Goal: Task Accomplishment & Management: Complete application form

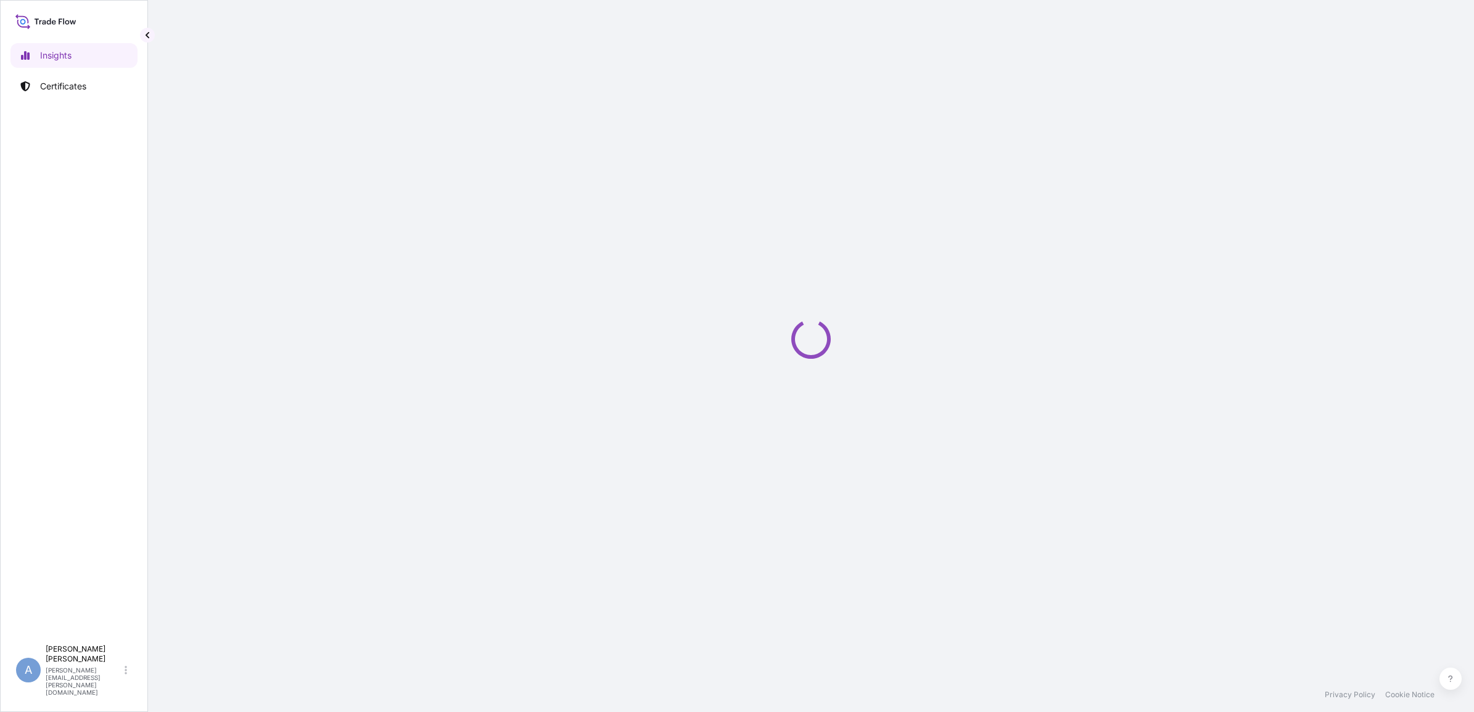
select select "2025"
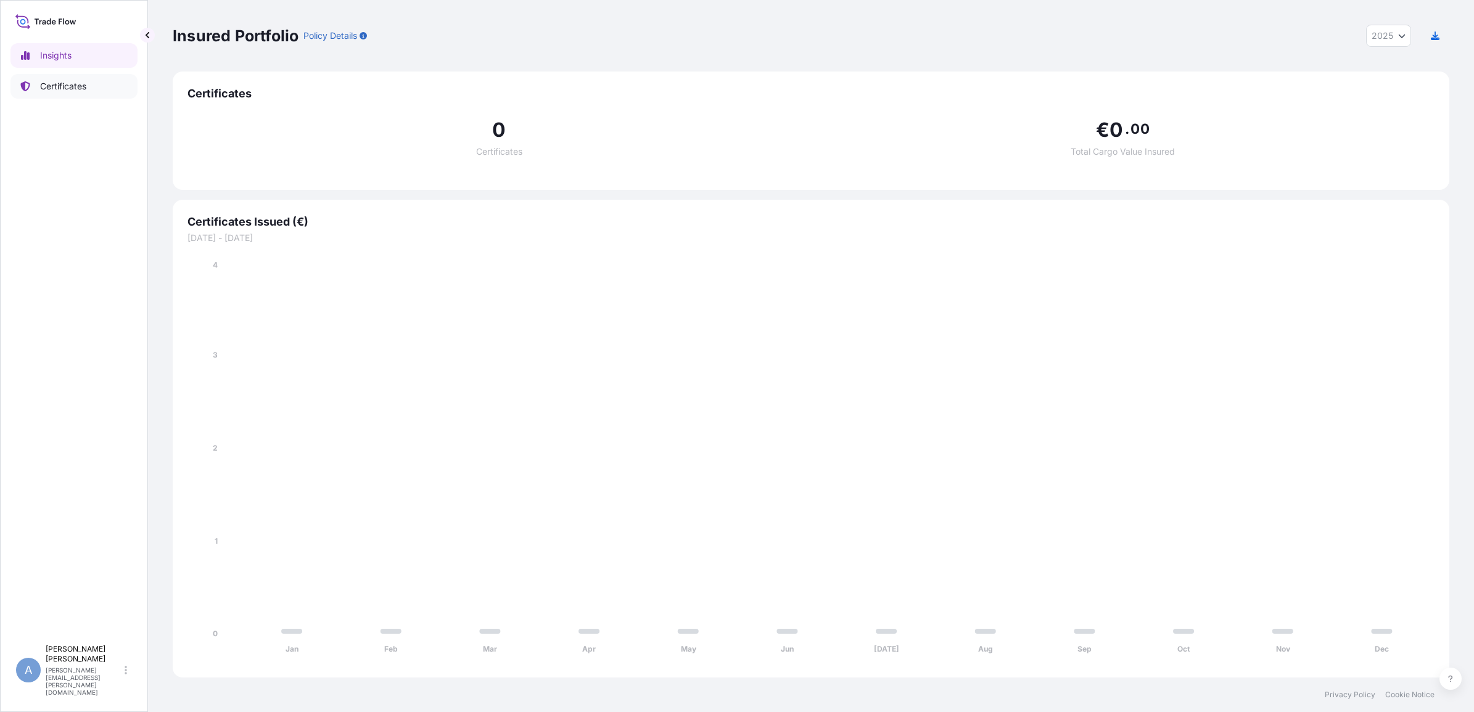
click at [49, 88] on p "Certificates" at bounding box center [63, 86] width 46 height 12
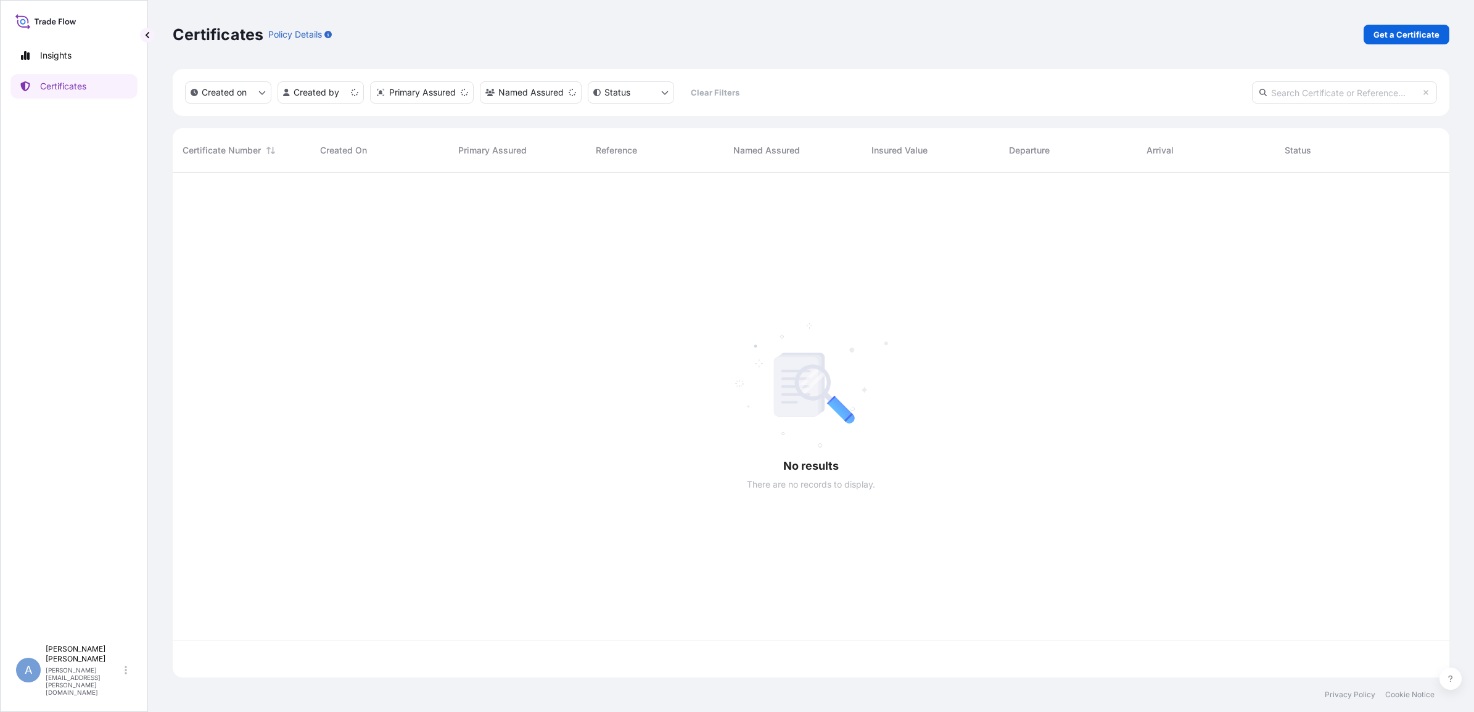
scroll to position [500, 1265]
click at [1380, 38] on p "Get a Certificate" at bounding box center [1407, 34] width 66 height 12
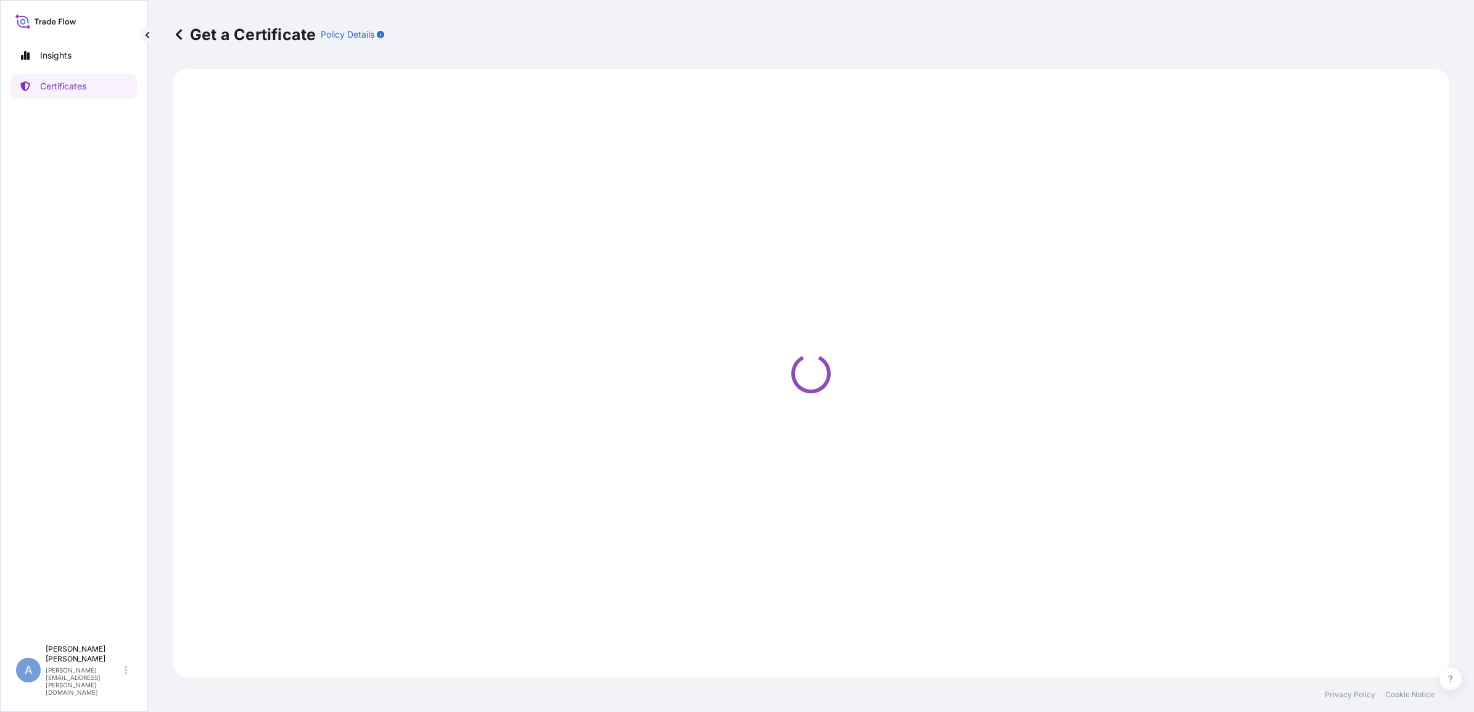
select select "Ocean Vessel"
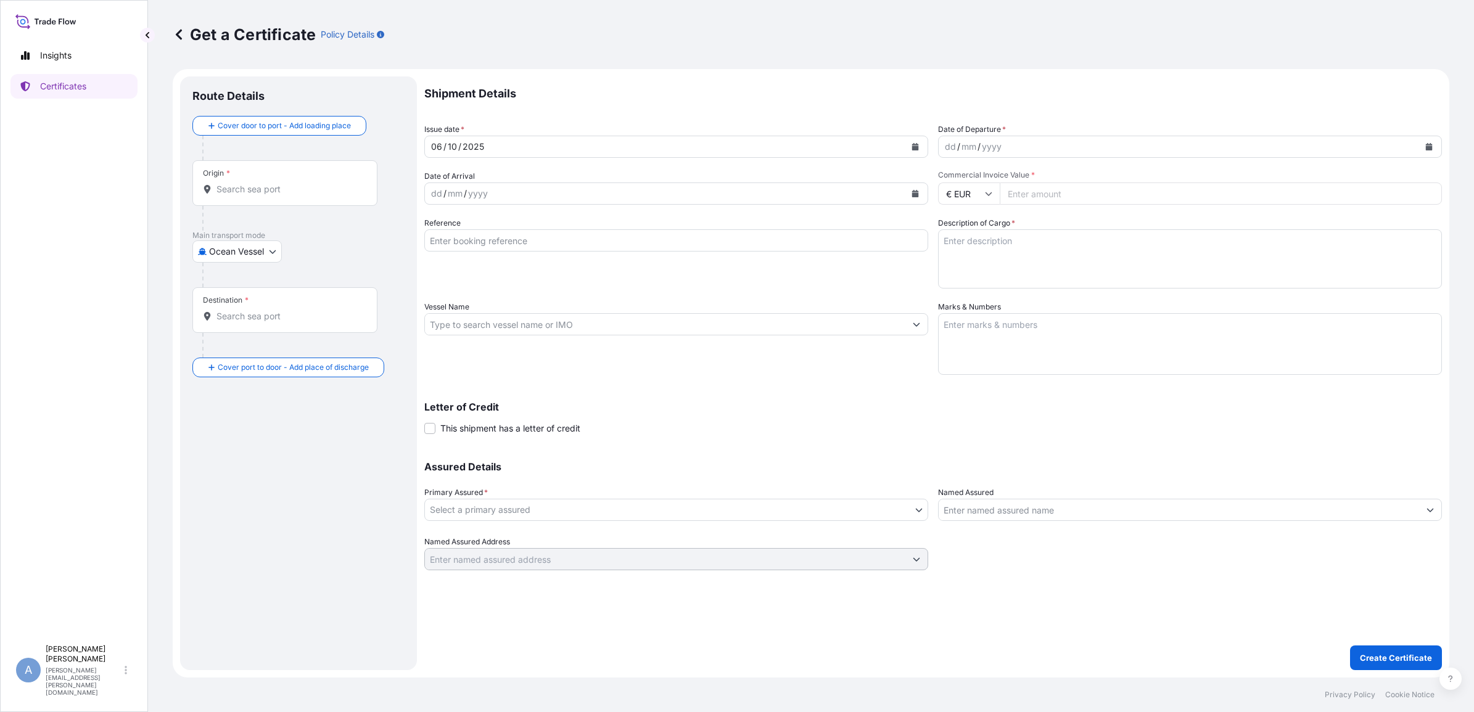
click at [1030, 144] on div "dd / mm / yyyy" at bounding box center [1179, 147] width 480 height 22
click at [1417, 149] on div "dd / mm / yyyy" at bounding box center [1179, 147] width 480 height 22
click at [1432, 146] on icon "Calendar" at bounding box center [1429, 146] width 7 height 7
click at [1052, 230] on div "3" at bounding box center [1053, 227] width 22 height 22
click at [455, 194] on div "mm" at bounding box center [455, 193] width 17 height 15
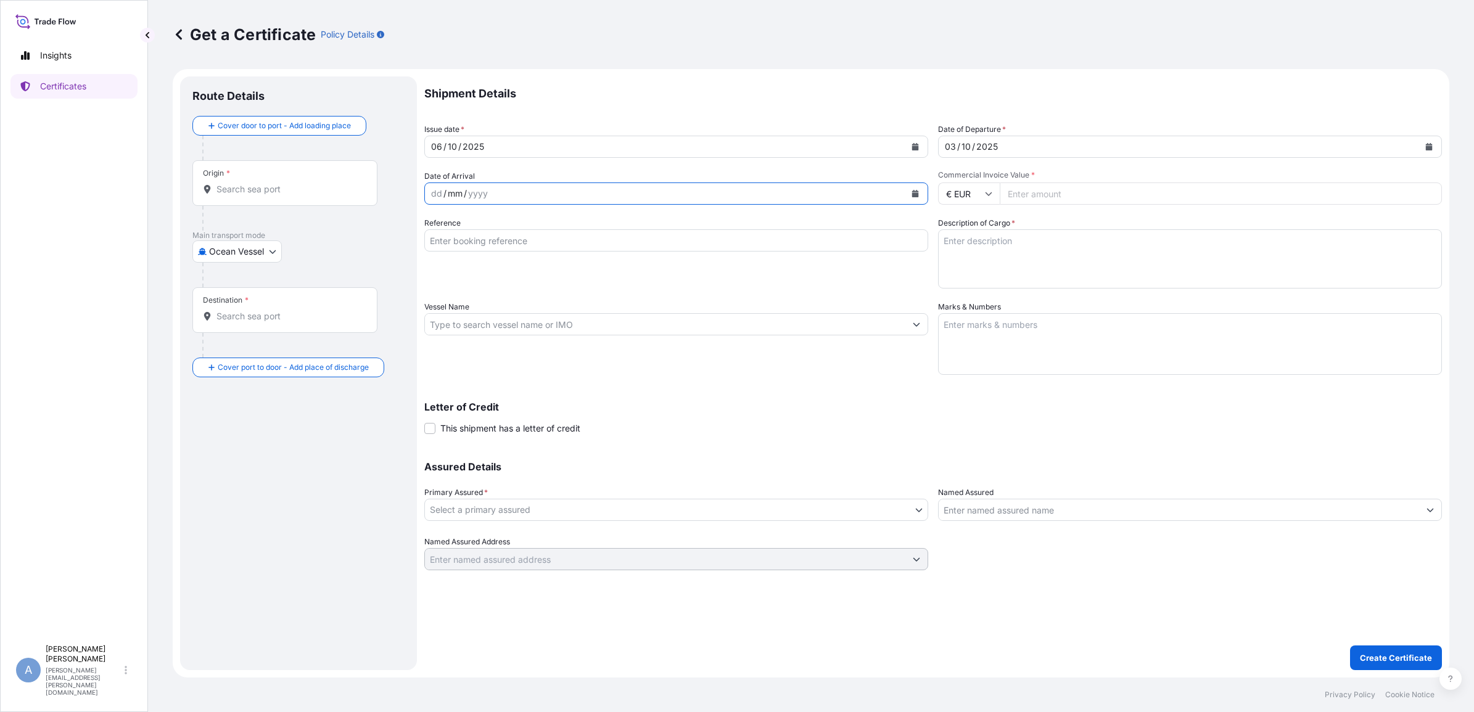
click at [916, 190] on icon "Calendar" at bounding box center [915, 193] width 7 height 7
click at [580, 227] on icon "Next" at bounding box center [582, 228] width 7 height 7
click at [588, 319] on div "16" at bounding box center [586, 321] width 22 height 22
click at [1044, 196] on input "Commercial Invoice Value *" at bounding box center [1221, 194] width 442 height 22
click at [1044, 192] on input "Commercial Invoice Value *" at bounding box center [1221, 194] width 442 height 22
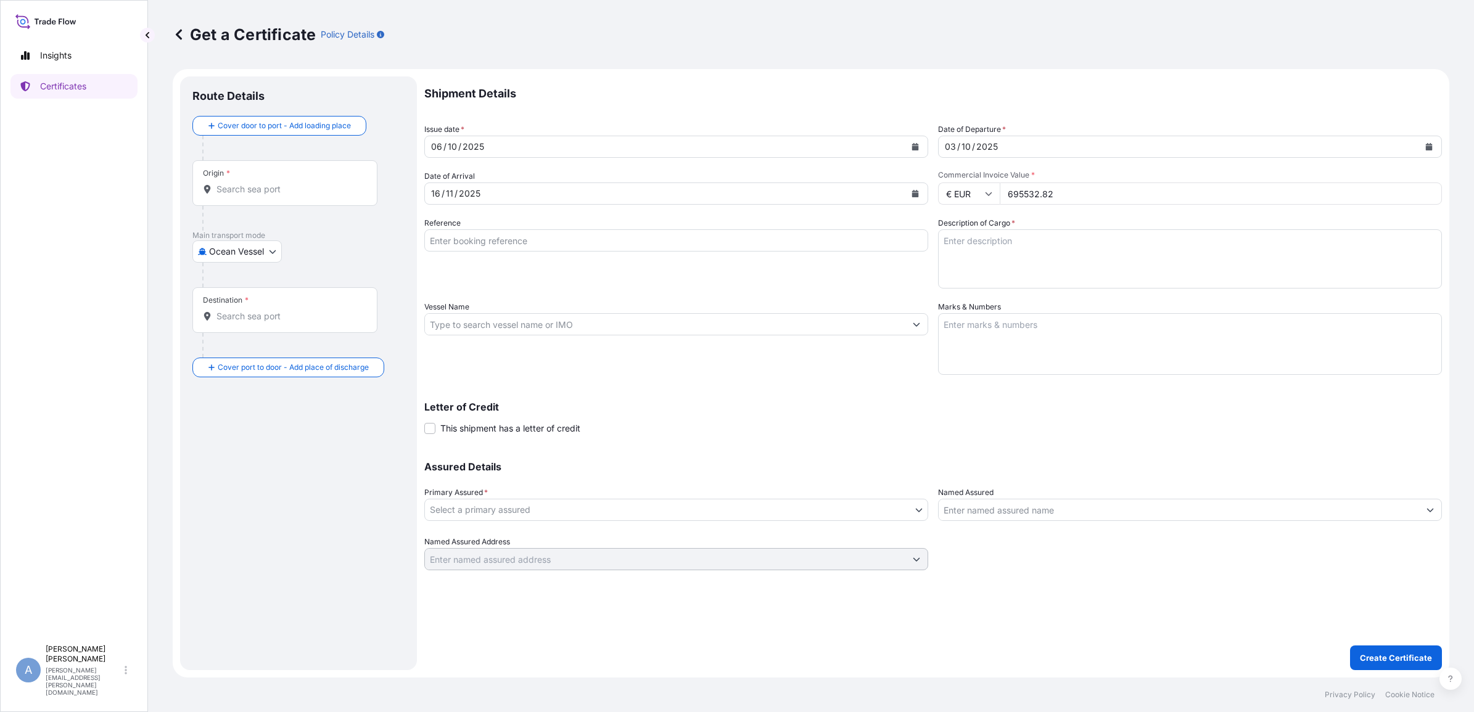
type input "695532.82"
click at [1350, 646] on button "Create Certificate" at bounding box center [1396, 658] width 92 height 25
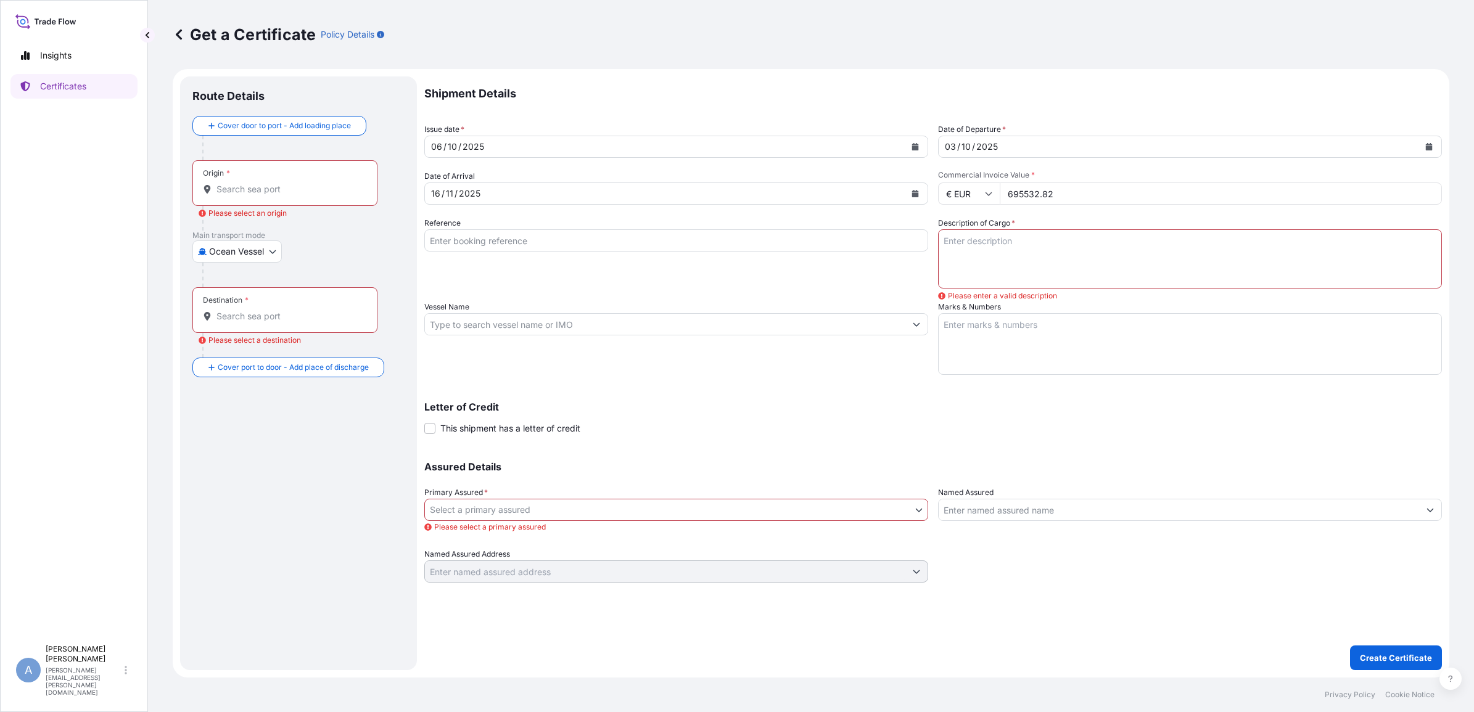
click at [312, 178] on div "Origin *" at bounding box center [284, 183] width 185 height 46
click at [312, 183] on input "Origin * Please select an origin" at bounding box center [289, 189] width 146 height 12
click at [274, 245] on span "Any port in this location" at bounding box center [330, 251] width 192 height 12
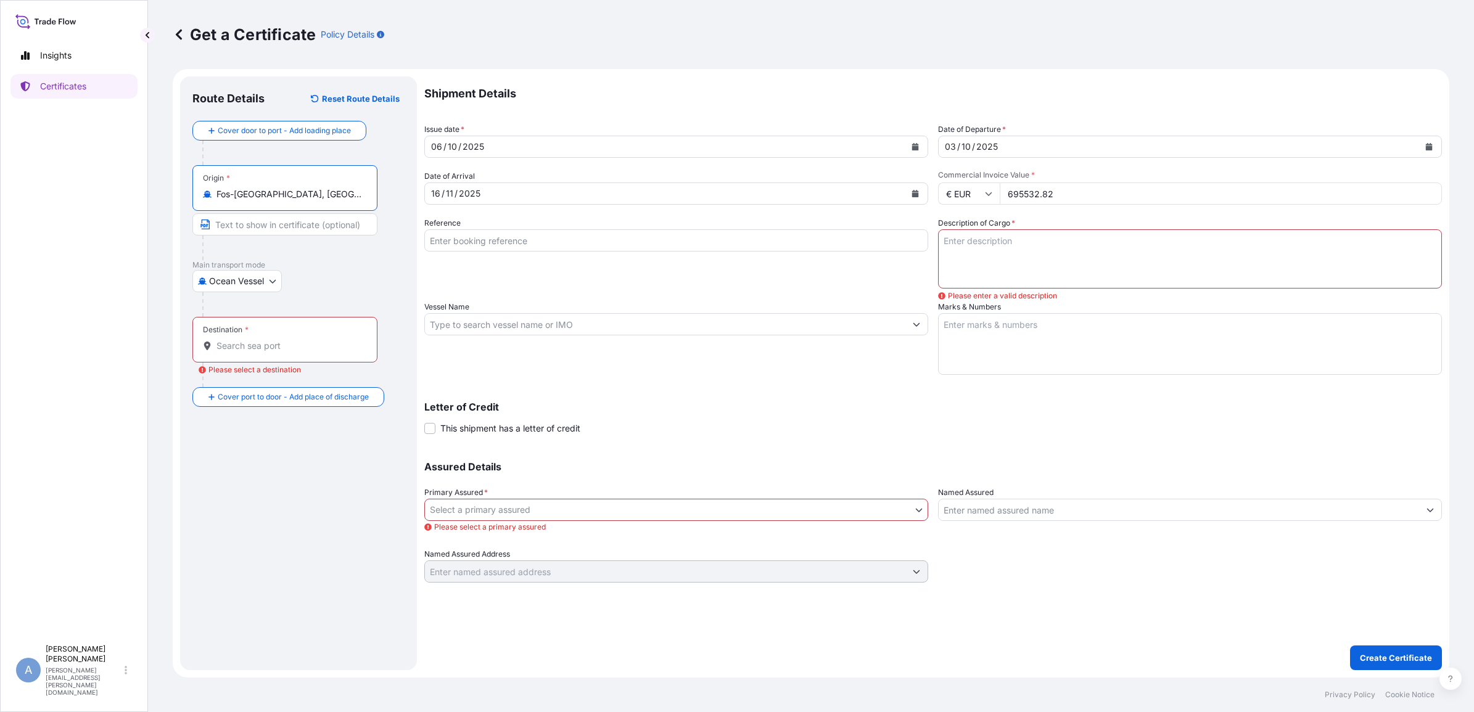
type input "Fos-[GEOGRAPHIC_DATA], [GEOGRAPHIC_DATA]"
click at [241, 340] on input "Destination * Please select a destination" at bounding box center [289, 346] width 146 height 12
type input "KRPUS - [GEOGRAPHIC_DATA], [GEOGRAPHIC_DATA], [GEOGRAPHIC_DATA]"
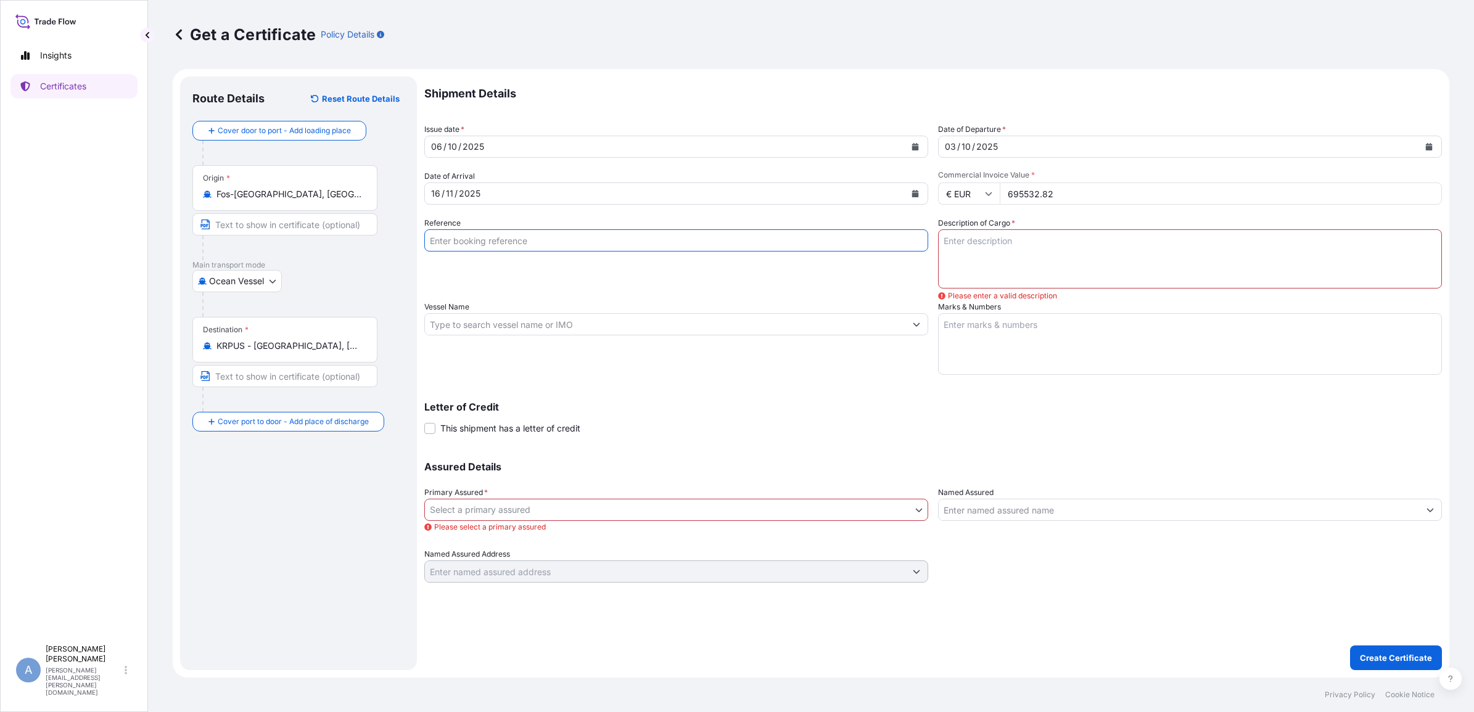
click at [448, 241] on input "Reference" at bounding box center [676, 240] width 504 height 22
click at [466, 241] on input "Reference" at bounding box center [676, 240] width 504 height 22
paste input "PI25070073"
type input "PI25070073"
click at [477, 325] on input "Vessel Name" at bounding box center [665, 324] width 480 height 22
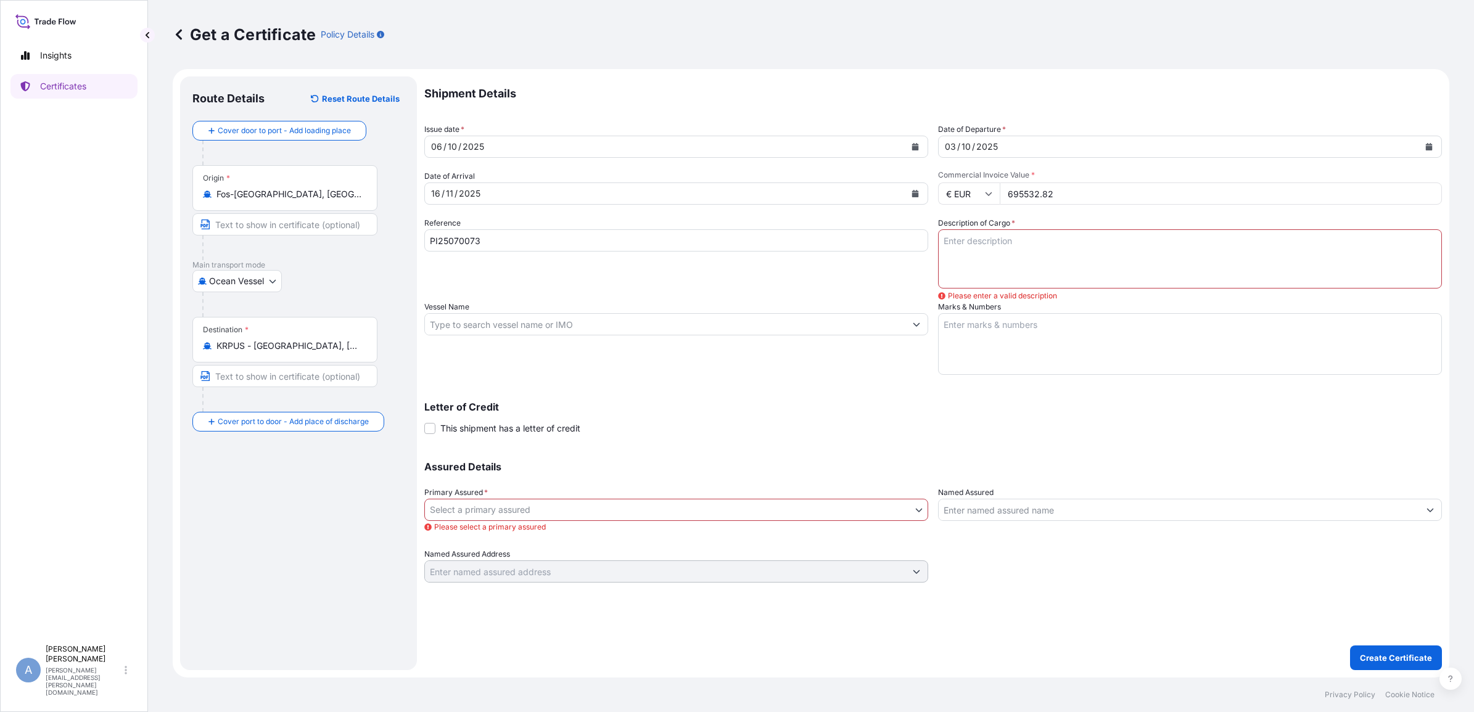
click at [472, 321] on input "Vessel Name" at bounding box center [665, 324] width 480 height 22
paste input "ONE FOREVER"
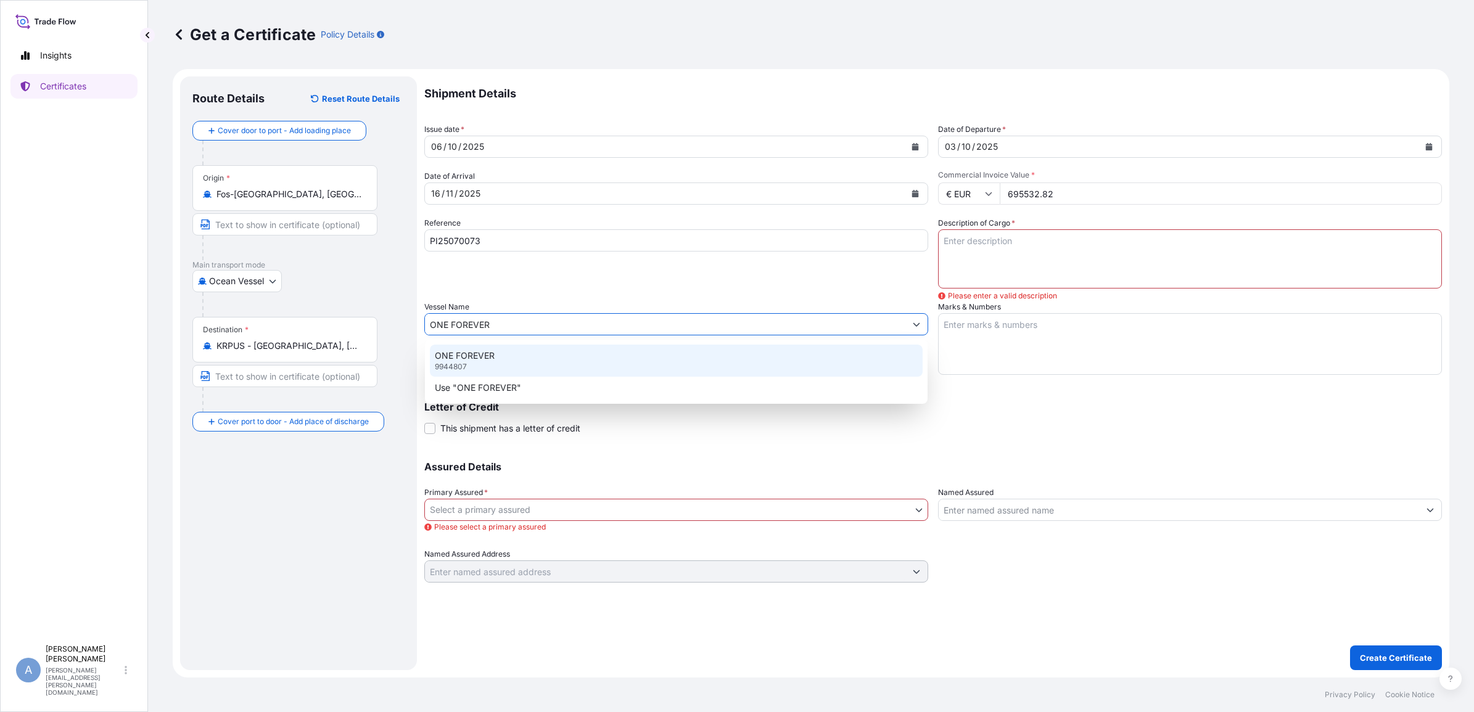
click at [472, 361] on p "ONE FOREVER" at bounding box center [465, 356] width 60 height 12
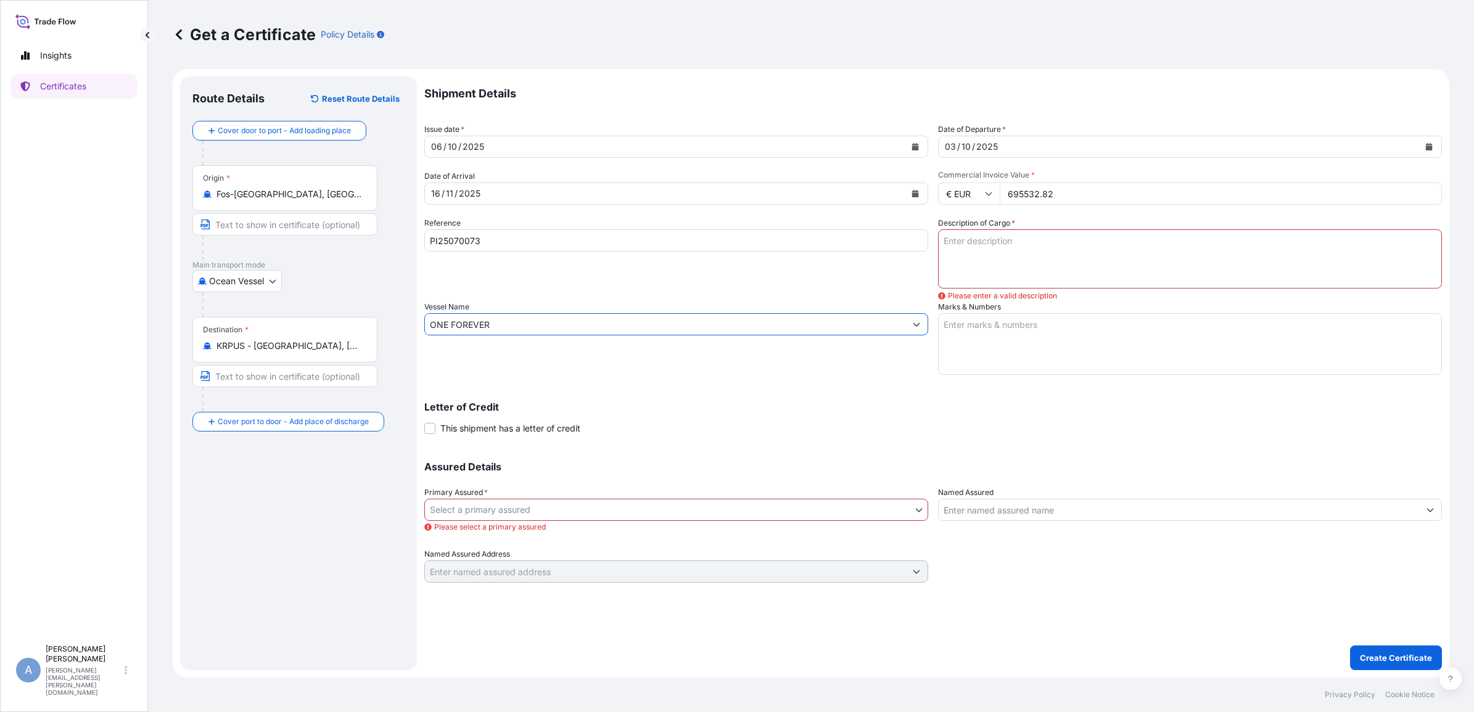
type input "ONE FOREVER"
click at [1069, 254] on textarea "Description of Cargo *" at bounding box center [1190, 258] width 504 height 59
click at [999, 248] on textarea "Description of Cargo *" at bounding box center [1190, 258] width 504 height 59
paste textarea "DESCRIPTION MARCHANDISES HBL N° DÉCLAR. DOUANIÈRE CARBON FIBER PRECURSOR"
type textarea "DESCRIPTION MARCHANDISES HBL N° DÉCLAR. DOUANIÈRE CARBON FIBER PRECURSOR"
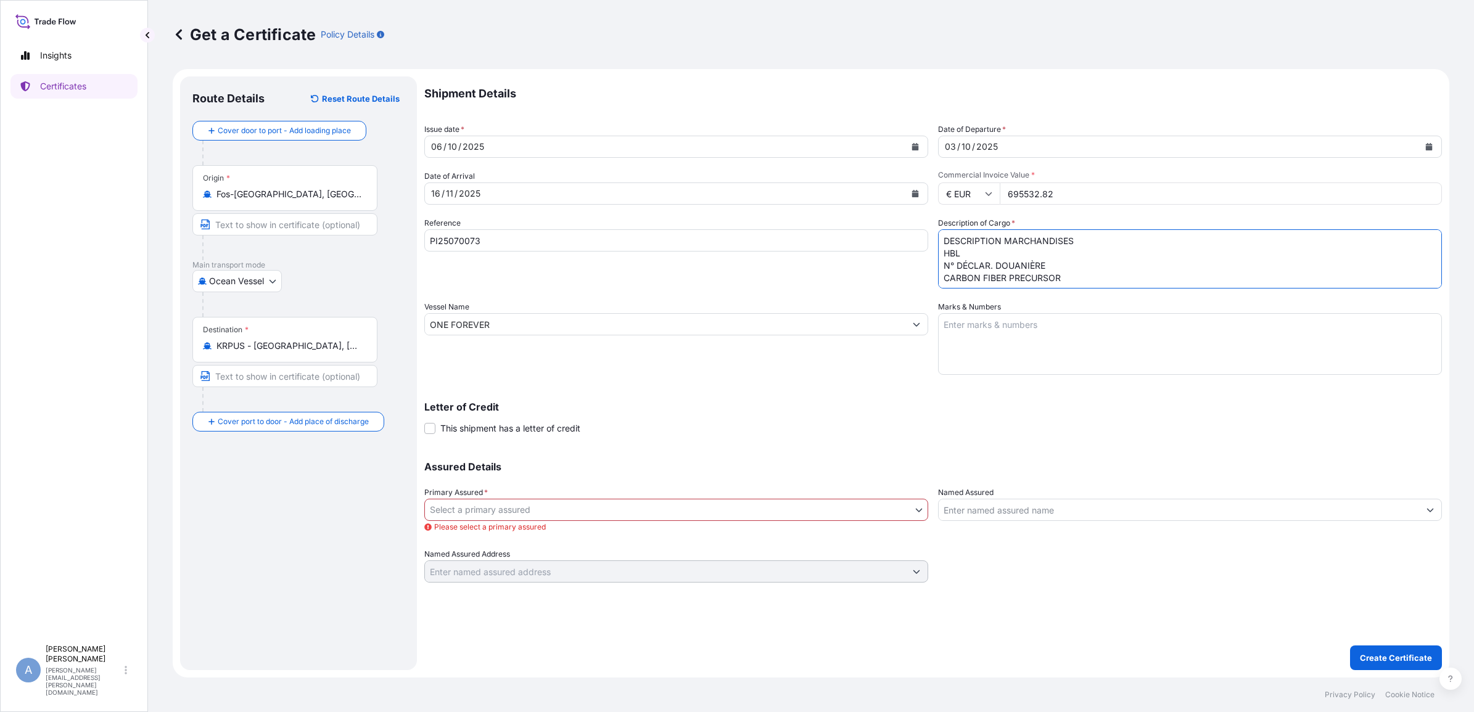
click at [505, 509] on body "Insights Certificates A [PERSON_NAME] Rybacki [EMAIL_ADDRESS][PERSON_NAME][DOMA…" at bounding box center [737, 356] width 1474 height 712
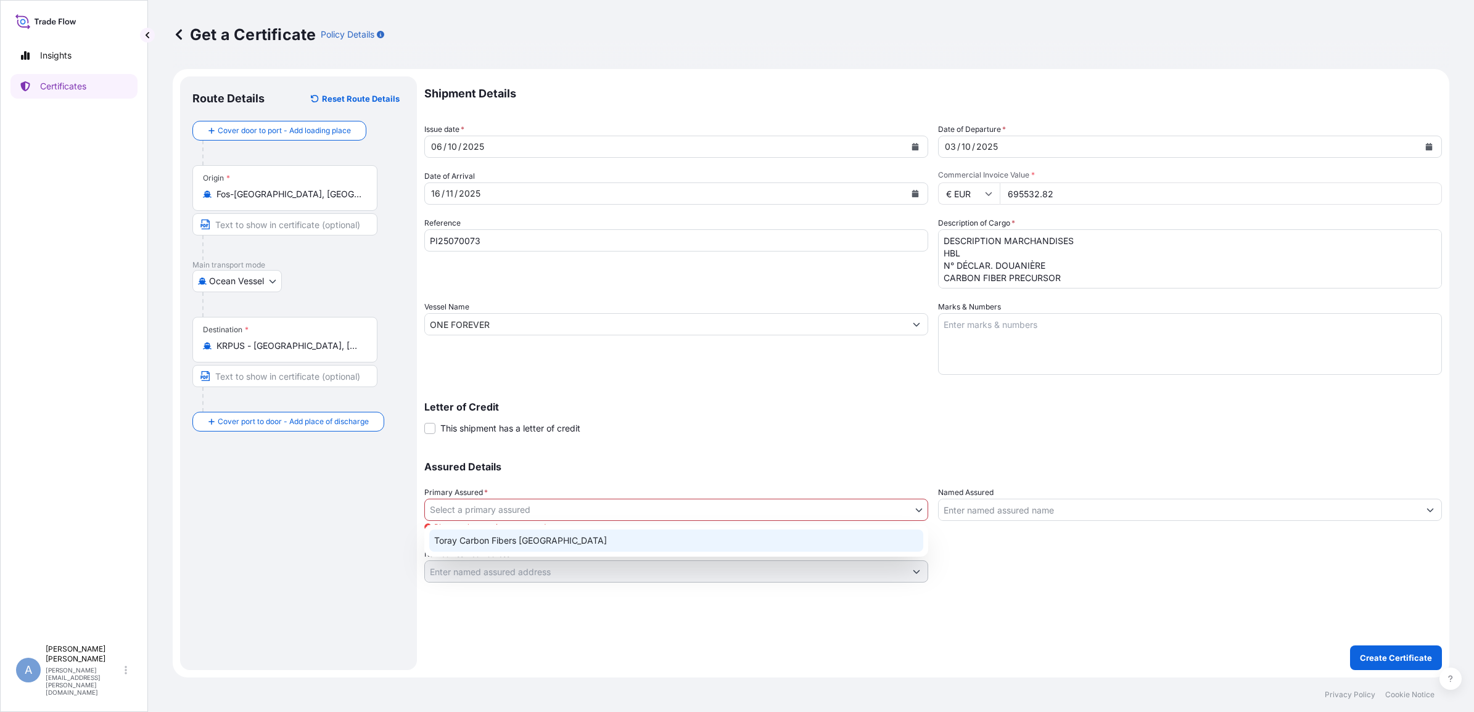
click at [506, 543] on div "Toray Carbon Fibers [GEOGRAPHIC_DATA]" at bounding box center [676, 541] width 494 height 22
select select "31817"
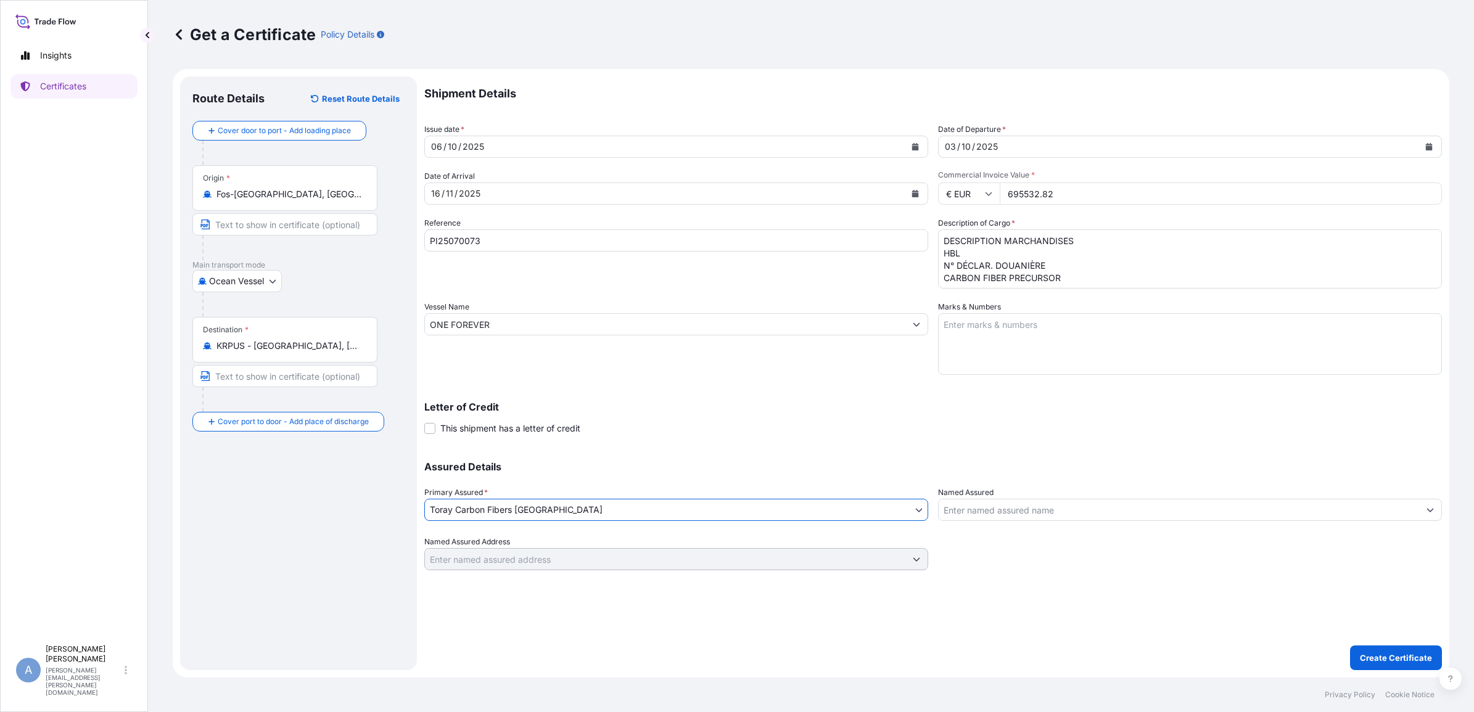
click at [989, 501] on input "Named Assured" at bounding box center [1179, 510] width 480 height 22
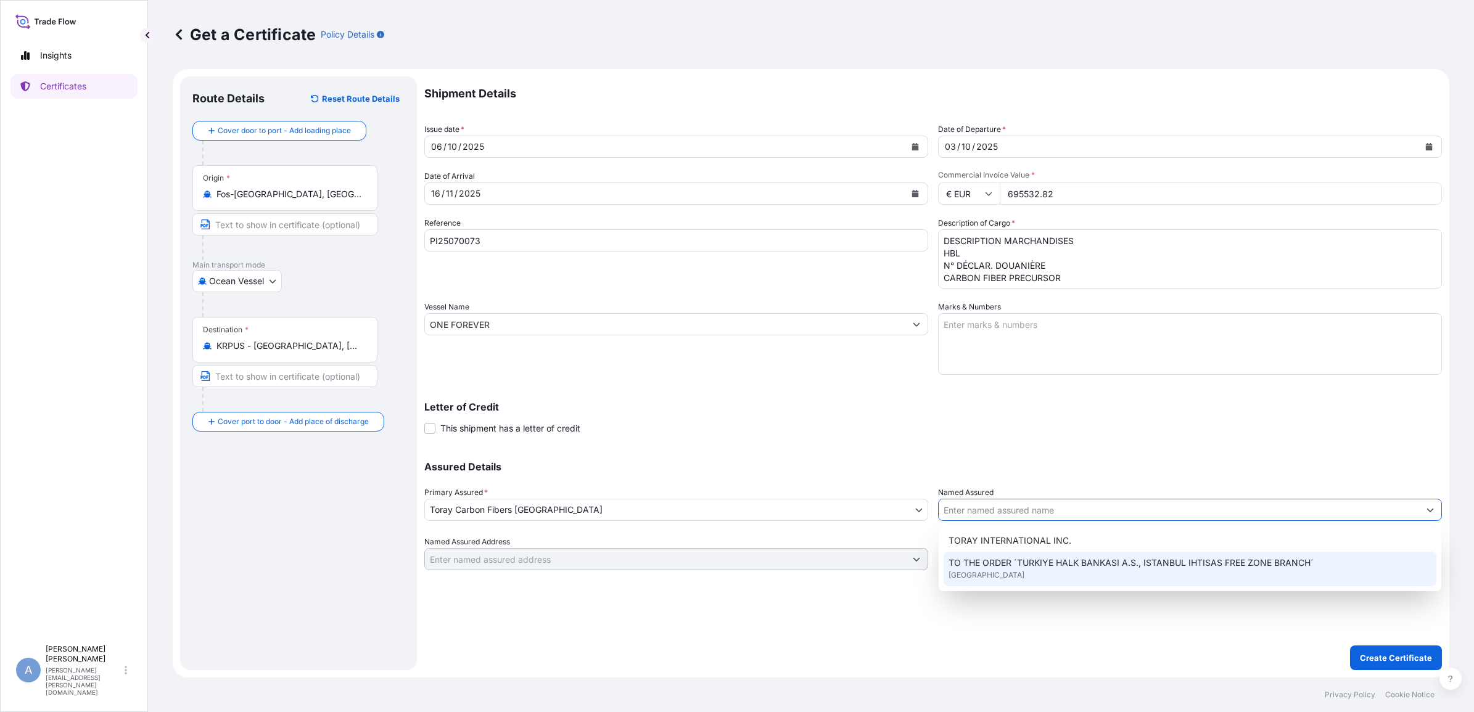
click at [998, 557] on span "TO THE ORDER ´TURKIYE HALK BANKASI A.S., ISTANBUL IHTISAS FREE ZONE BRANCH´" at bounding box center [1131, 563] width 365 height 12
type input "TO THE ORDER ´TURKIYE HALK BANKASI A.S., ISTANBUL IHTISAS FREE ZONE BRANCH´"
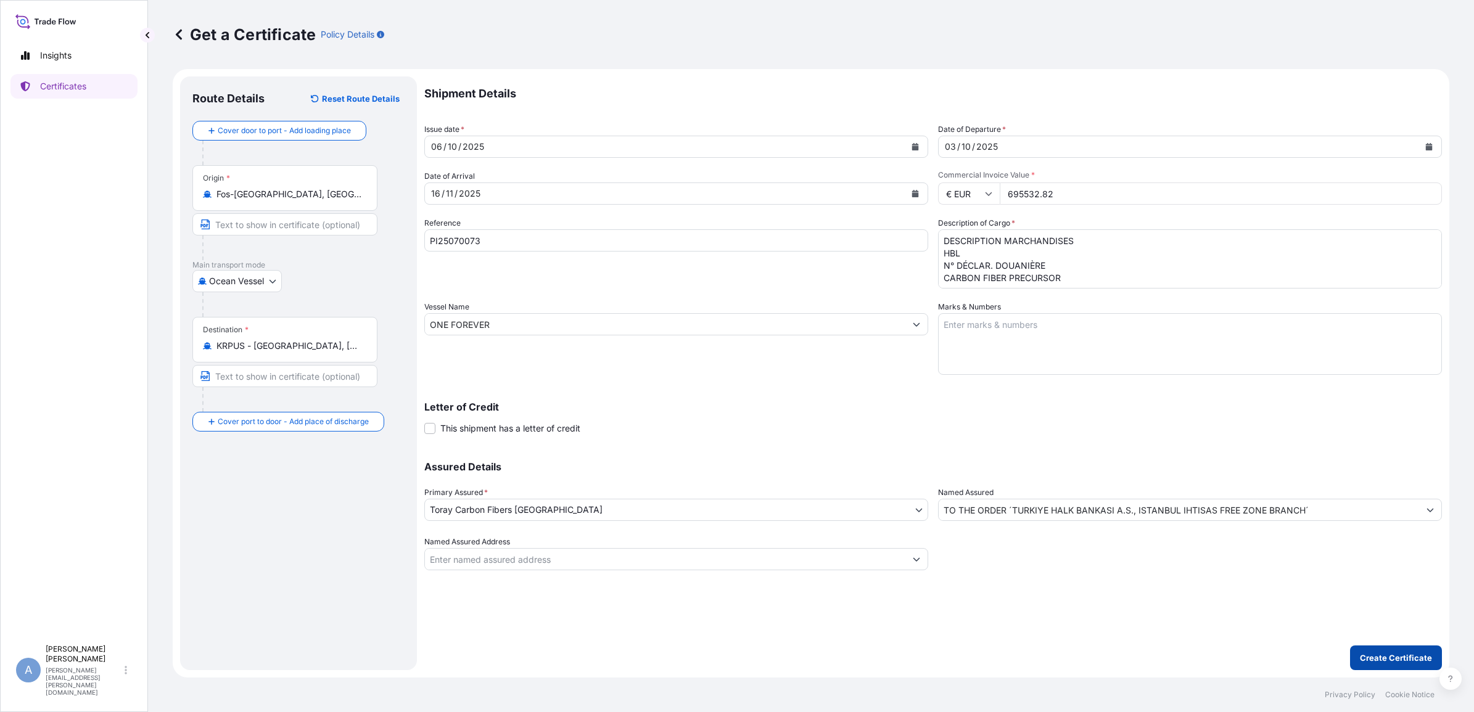
click at [1399, 657] on p "Create Certificate" at bounding box center [1396, 658] width 72 height 12
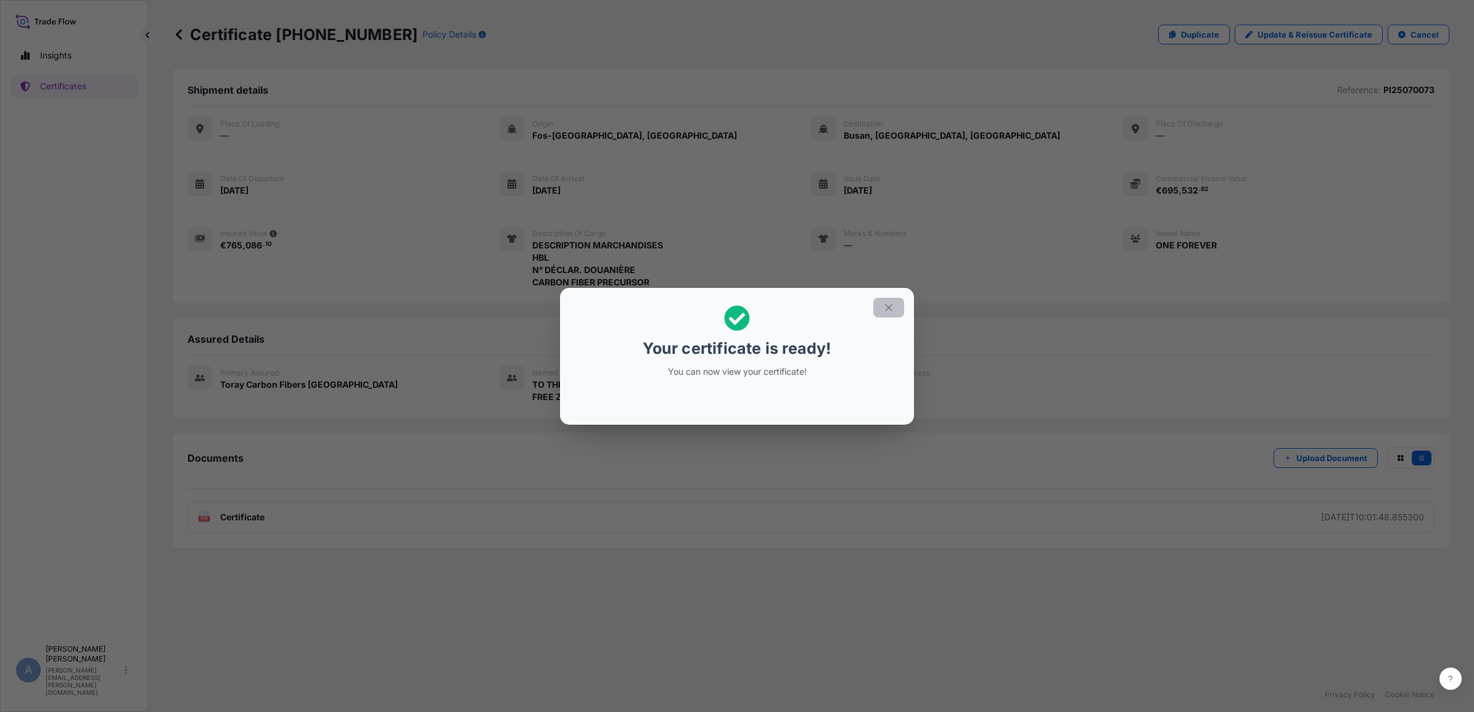
click at [894, 310] on button "button" at bounding box center [888, 308] width 31 height 20
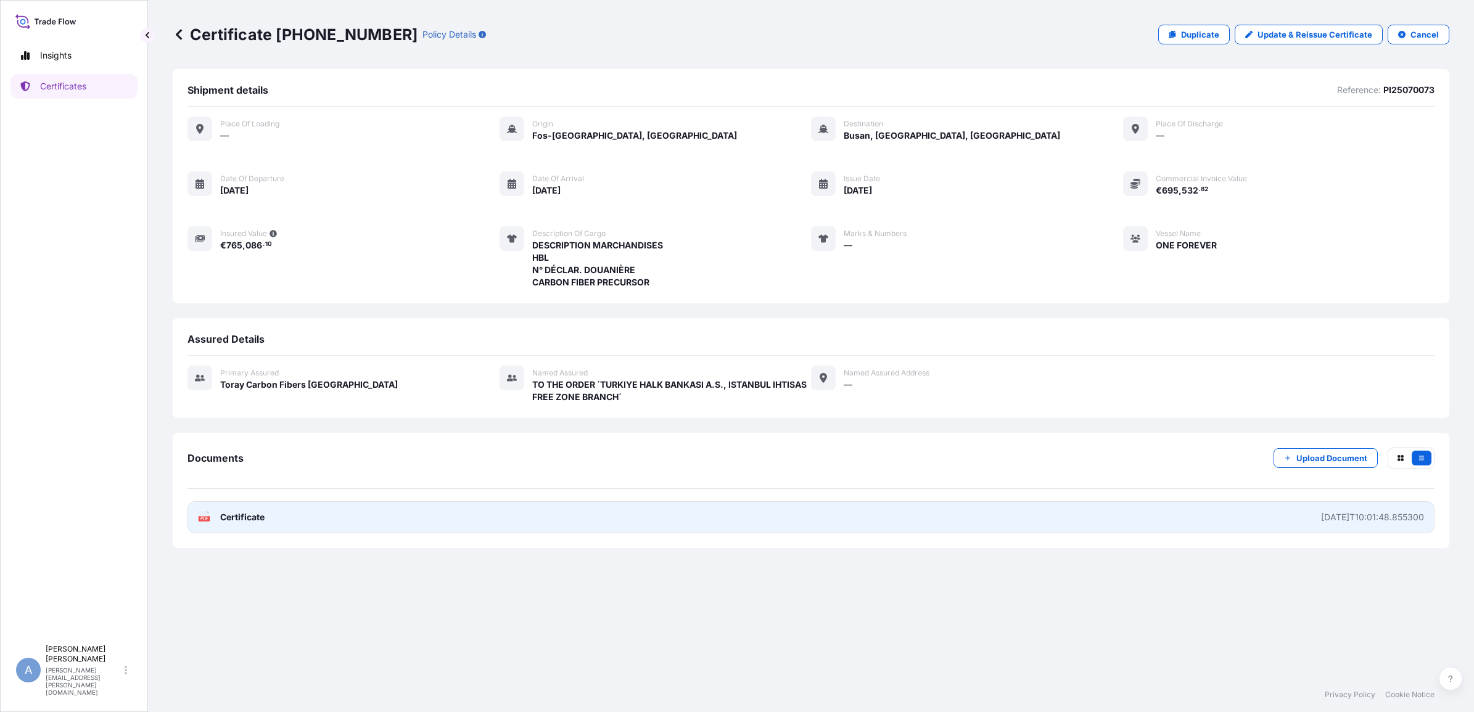
click at [223, 511] on span "Certificate" at bounding box center [242, 517] width 44 height 12
